Goal: Task Accomplishment & Management: Use online tool/utility

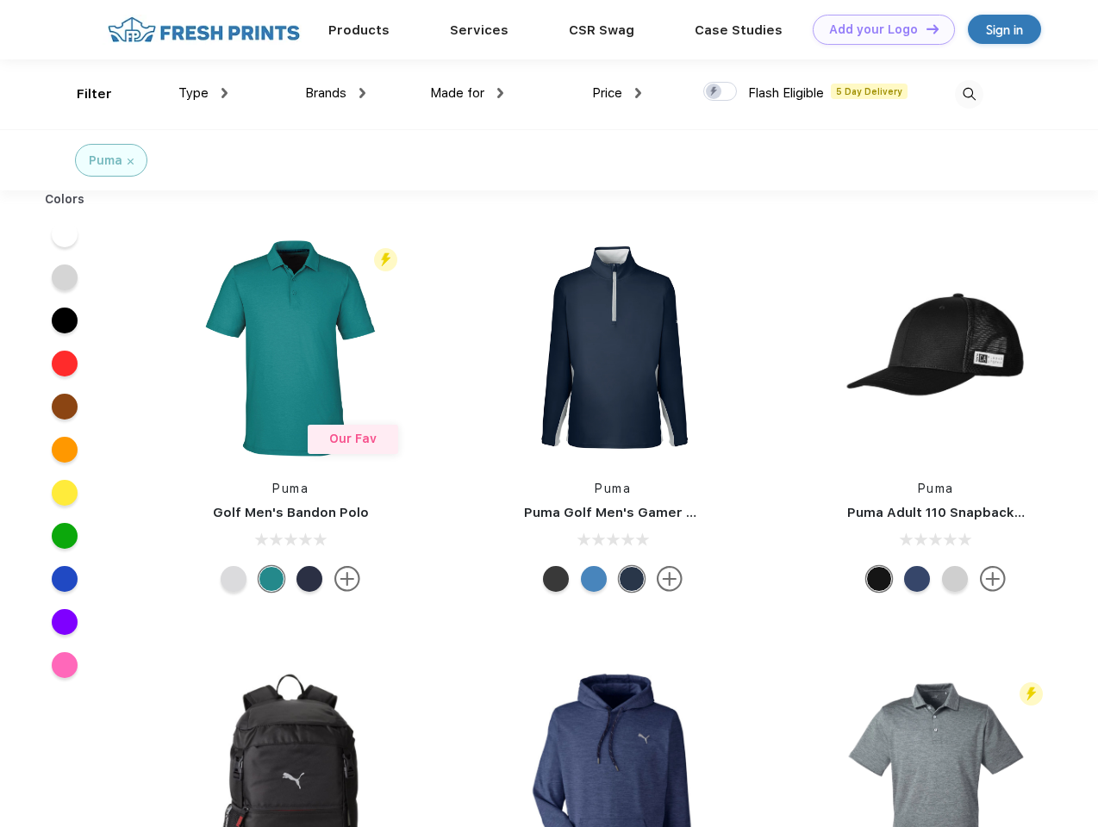
click at [877, 29] on link "Add your Logo Design Tool" at bounding box center [883, 30] width 142 height 30
click at [0, 0] on div "Design Tool" at bounding box center [0, 0] width 0 height 0
click at [924, 28] on link "Add your Logo Design Tool" at bounding box center [883, 30] width 142 height 30
click at [83, 94] on div "Filter" at bounding box center [94, 94] width 35 height 20
click at [203, 93] on span "Type" at bounding box center [193, 93] width 30 height 16
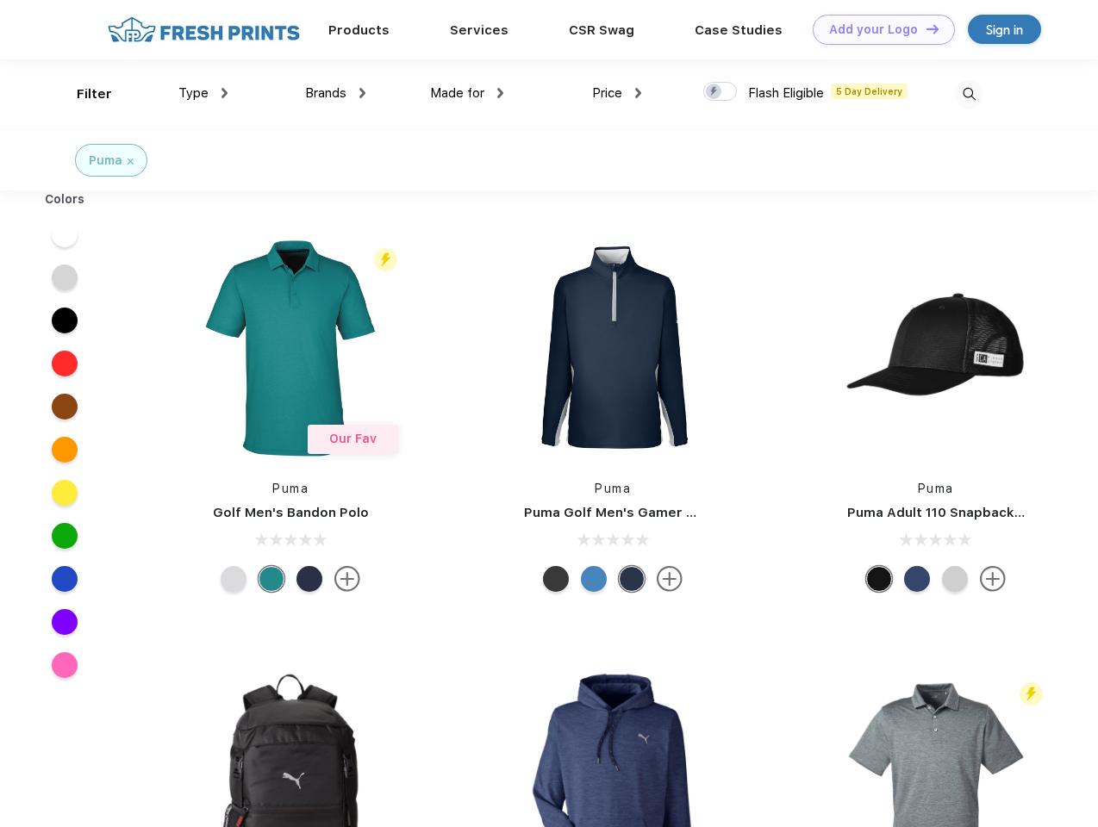
click at [335, 93] on span "Brands" at bounding box center [325, 93] width 41 height 16
click at [467, 93] on span "Made for" at bounding box center [457, 93] width 54 height 16
click at [617, 93] on span "Price" at bounding box center [607, 93] width 30 height 16
click at [720, 92] on div at bounding box center [720, 91] width 34 height 19
click at [714, 92] on input "checkbox" at bounding box center [708, 86] width 11 height 11
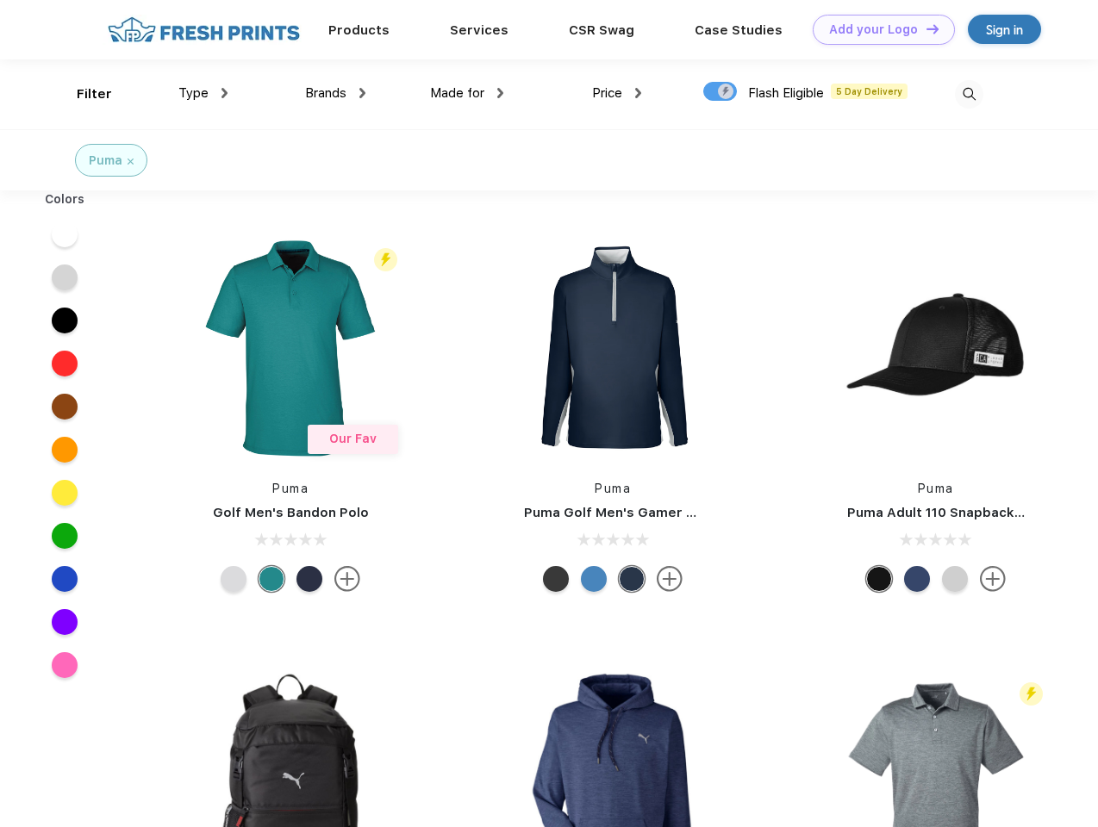
click at [968, 94] on img at bounding box center [969, 94] width 28 height 28
